Goal: Information Seeking & Learning: Check status

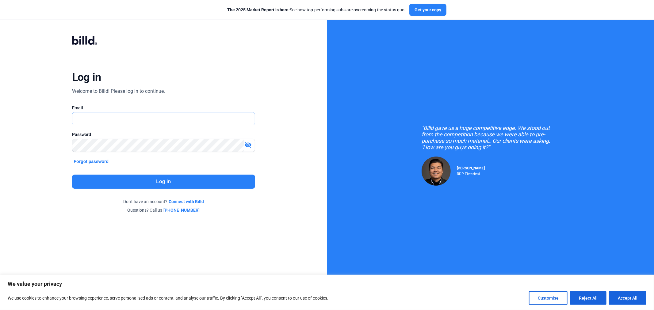
type input "[EMAIL_ADDRESS][DOMAIN_NAME]"
click at [166, 181] on button "Log in" at bounding box center [163, 182] width 183 height 14
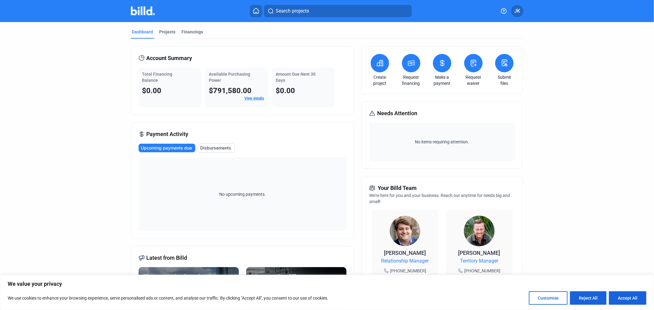
click at [253, 98] on link "View details" at bounding box center [255, 98] width 20 height 4
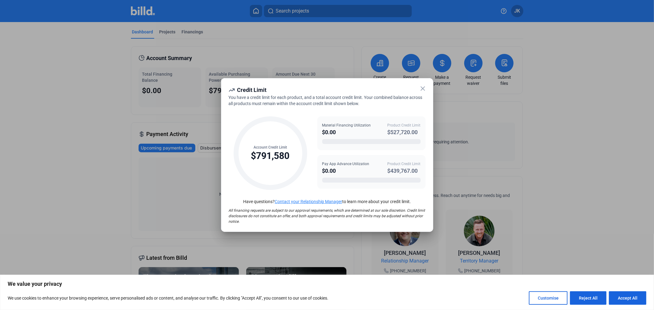
click at [421, 87] on icon at bounding box center [423, 89] width 4 height 4
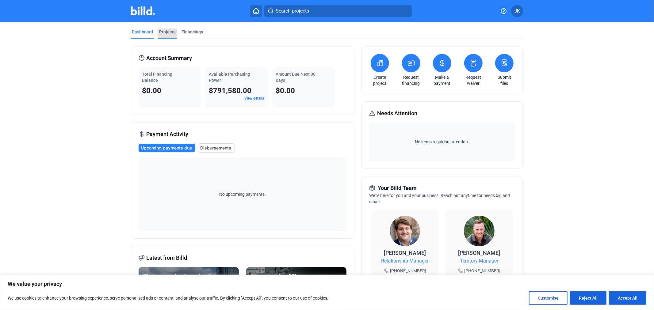
click at [165, 32] on div "Projects" at bounding box center [167, 32] width 16 height 6
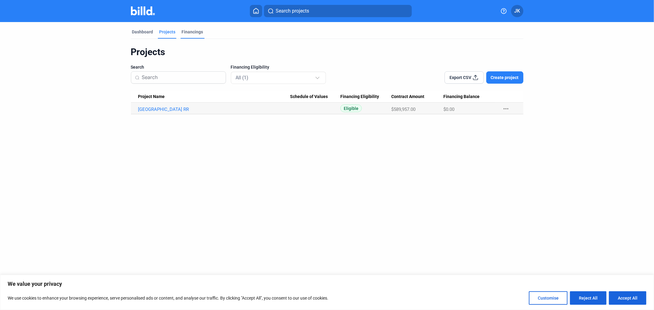
click at [187, 32] on div "Financings" at bounding box center [192, 32] width 21 height 6
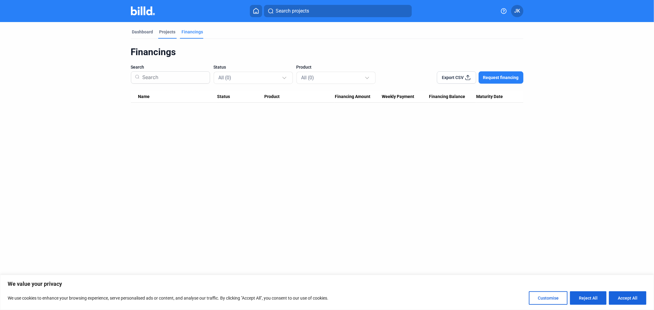
click at [166, 34] on div "Projects" at bounding box center [167, 32] width 16 height 6
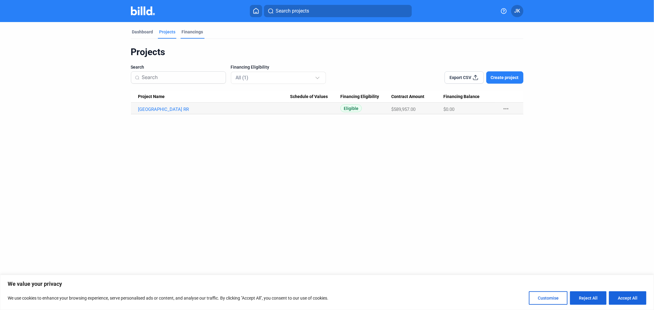
click at [191, 31] on div "Financings" at bounding box center [192, 32] width 21 height 6
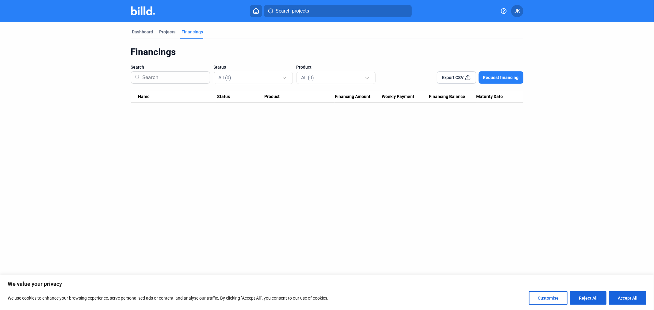
click at [502, 10] on icon at bounding box center [504, 11] width 6 height 6
click at [474, 22] on button "Help Center" at bounding box center [471, 25] width 67 height 12
click at [148, 33] on div "Dashboard" at bounding box center [142, 32] width 21 height 6
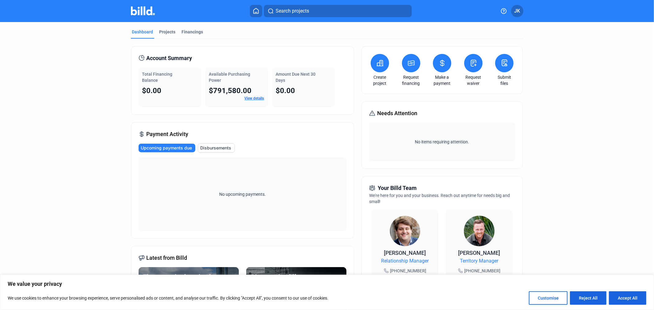
click at [255, 98] on link "View details" at bounding box center [255, 98] width 20 height 4
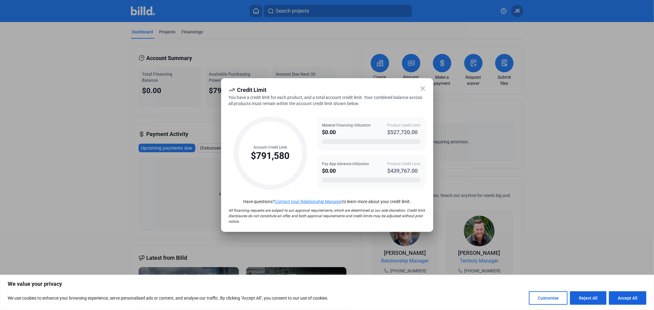
click at [424, 88] on icon at bounding box center [423, 89] width 4 height 4
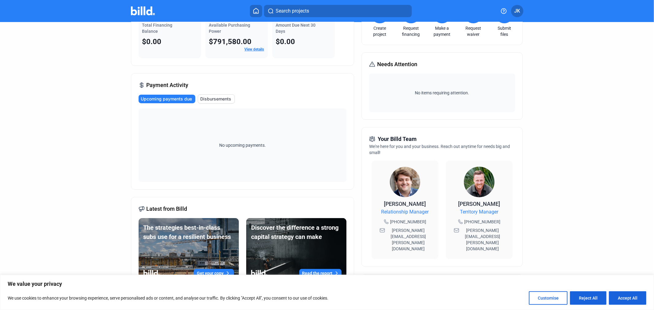
scroll to position [136, 0]
